Goal: Transaction & Acquisition: Book appointment/travel/reservation

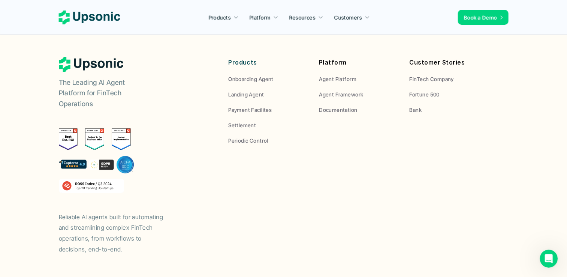
scroll to position [2821, 0]
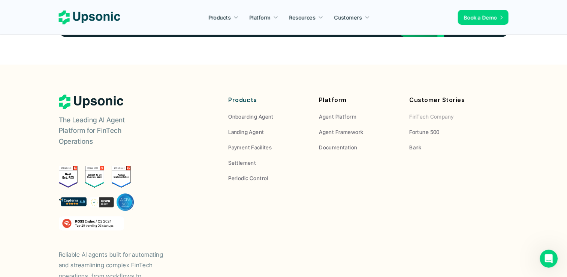
click at [430, 112] on p "FinTech Company" at bounding box center [431, 116] width 44 height 8
click at [420, 112] on p "FinTech Company" at bounding box center [431, 116] width 44 height 8
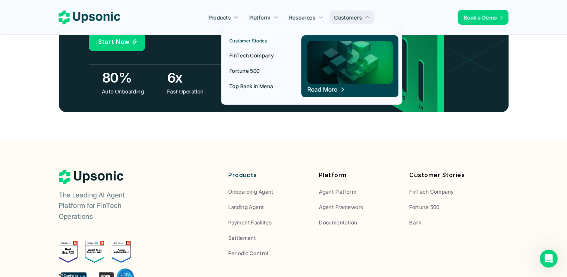
click at [250, 55] on p "FinTech Company" at bounding box center [251, 55] width 44 height 8
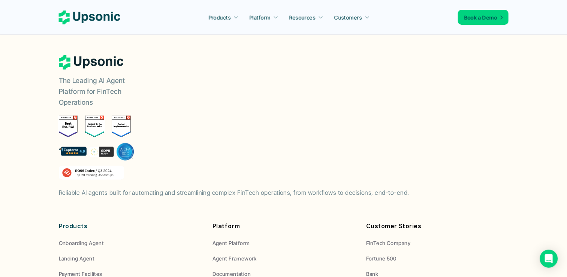
scroll to position [1763, 0]
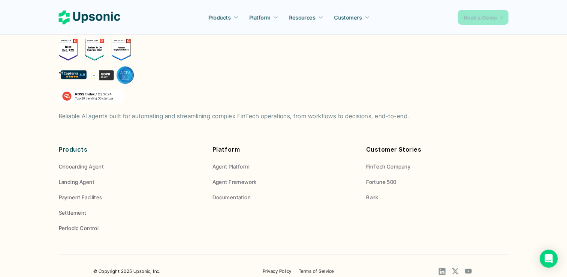
click at [474, 18] on p "Book a Demo" at bounding box center [480, 17] width 33 height 8
click at [483, 17] on p "Book a Demo" at bounding box center [480, 17] width 33 height 8
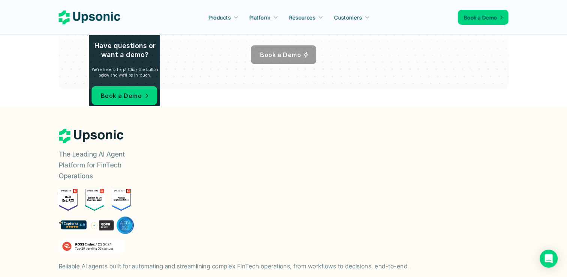
click at [275, 49] on p "Book a Demo" at bounding box center [280, 54] width 41 height 11
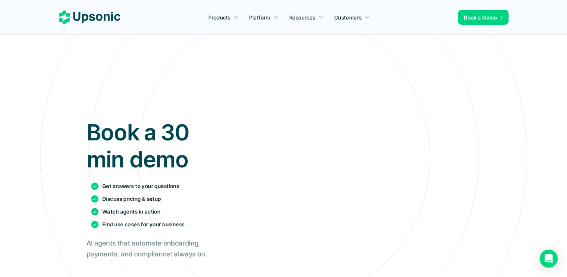
click at [117, 16] on icon at bounding box center [89, 17] width 61 height 14
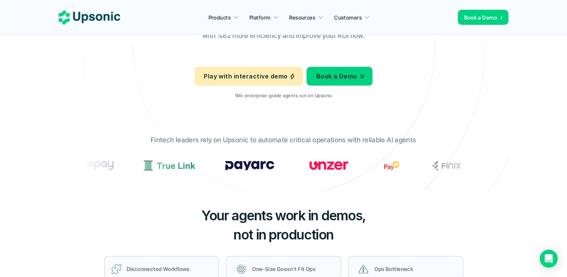
scroll to position [75, 0]
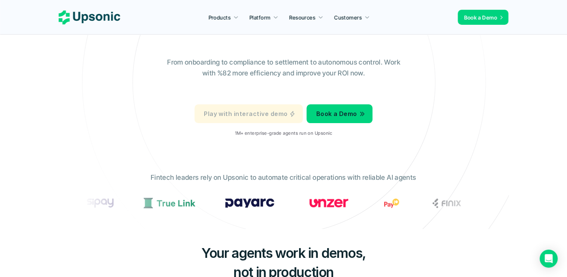
click at [278, 115] on p "Play with interactive demo" at bounding box center [246, 113] width 84 height 11
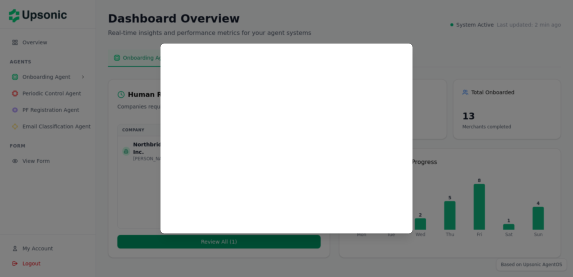
click at [423, 36] on div at bounding box center [286, 138] width 573 height 277
